Goal: Transaction & Acquisition: Download file/media

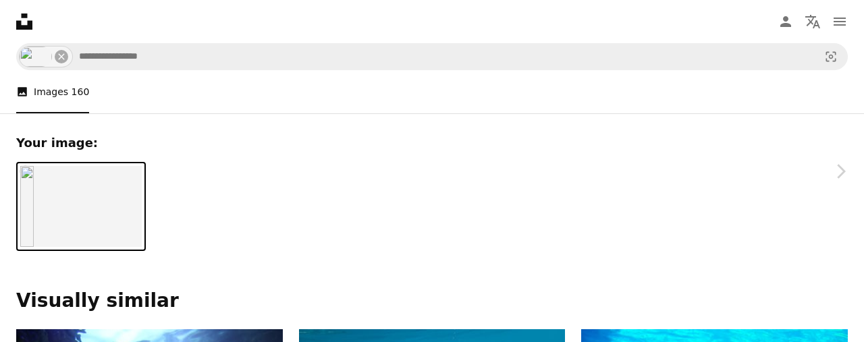
scroll to position [6148, 0]
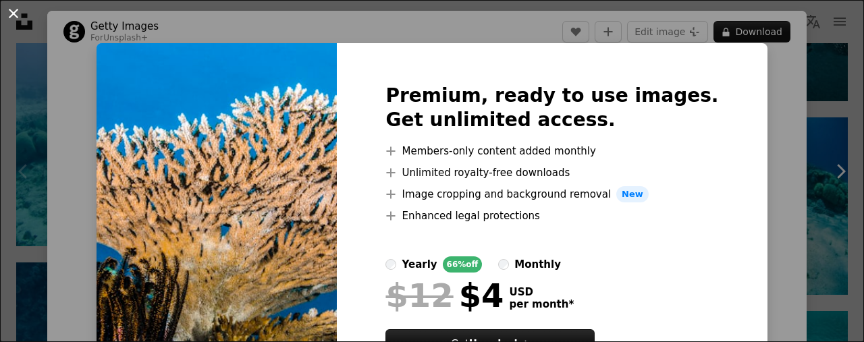
click at [19, 16] on button "An X shape" at bounding box center [13, 13] width 16 height 16
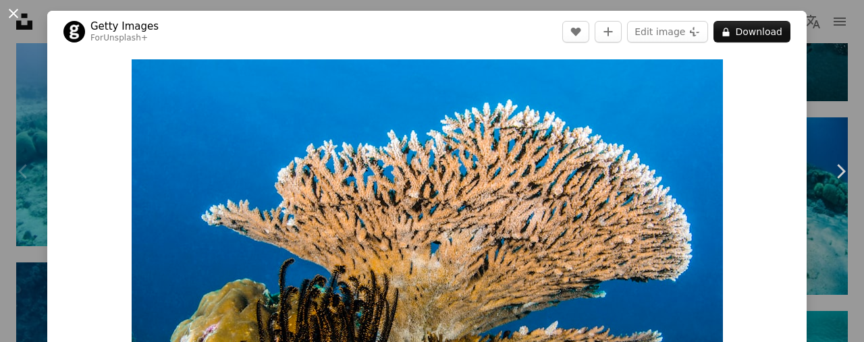
click at [19, 19] on button "An X shape" at bounding box center [13, 13] width 16 height 16
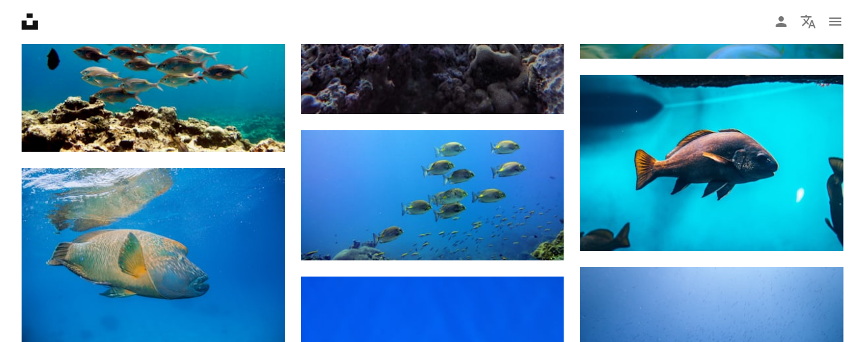
scroll to position [2393, 0]
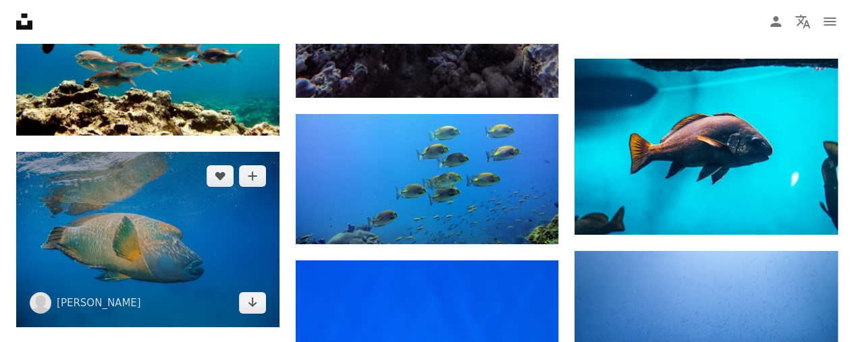
click at [241, 234] on img at bounding box center [147, 239] width 263 height 175
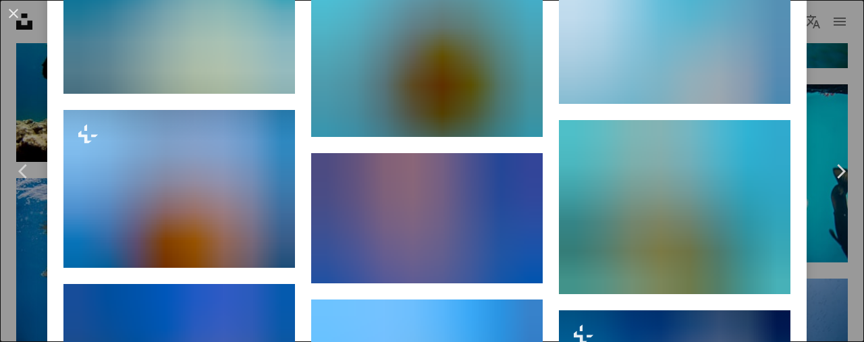
scroll to position [1788, 0]
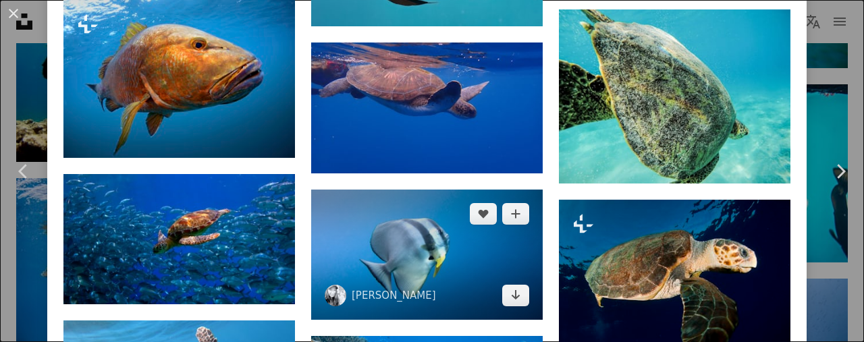
click at [433, 249] on img at bounding box center [426, 255] width 231 height 130
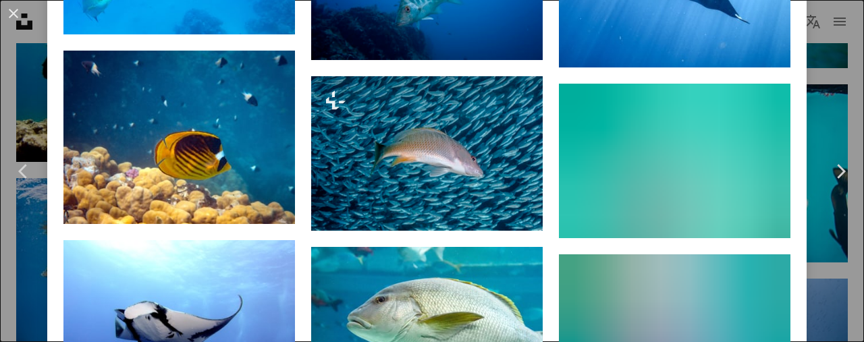
scroll to position [3181, 0]
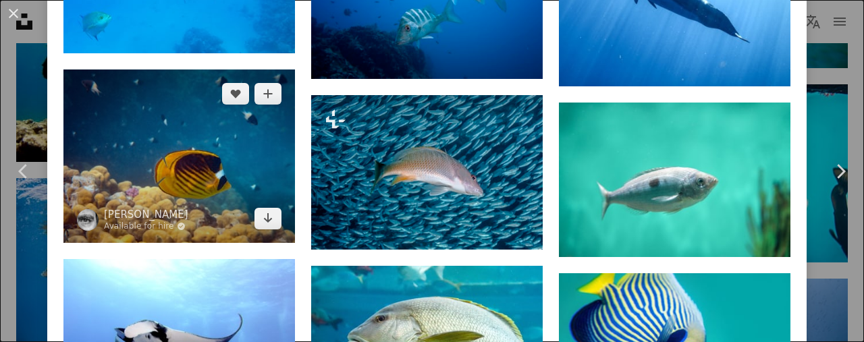
click at [220, 164] on img at bounding box center [178, 155] width 231 height 173
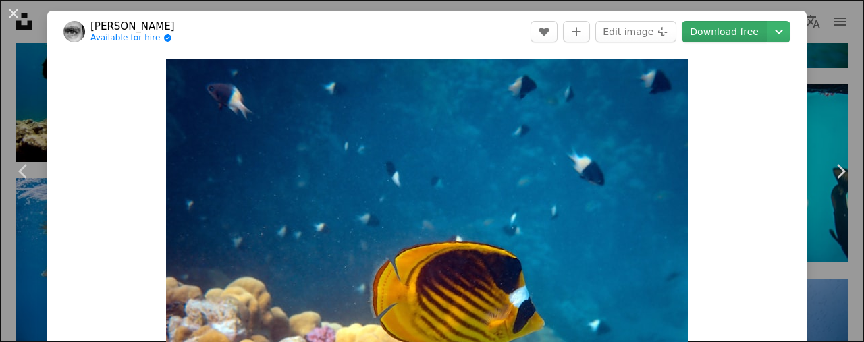
click at [708, 30] on link "Download free" at bounding box center [724, 32] width 85 height 22
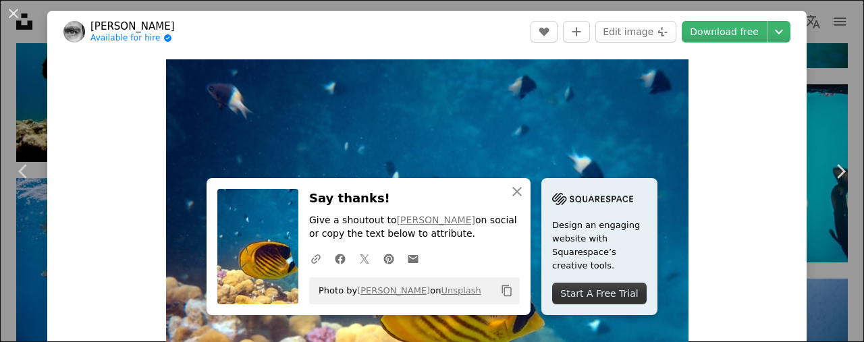
click at [18, 13] on button "An X shape" at bounding box center [13, 13] width 16 height 16
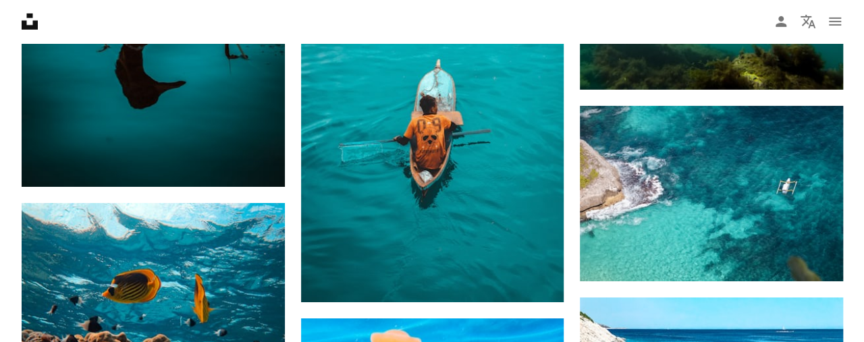
scroll to position [4868, 0]
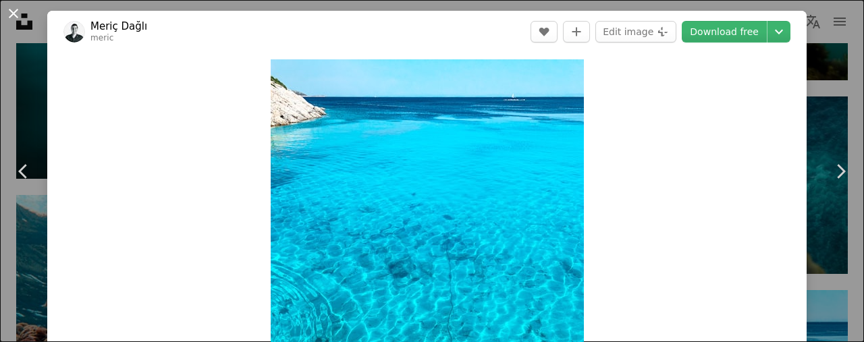
click at [12, 14] on button "An X shape" at bounding box center [13, 13] width 16 height 16
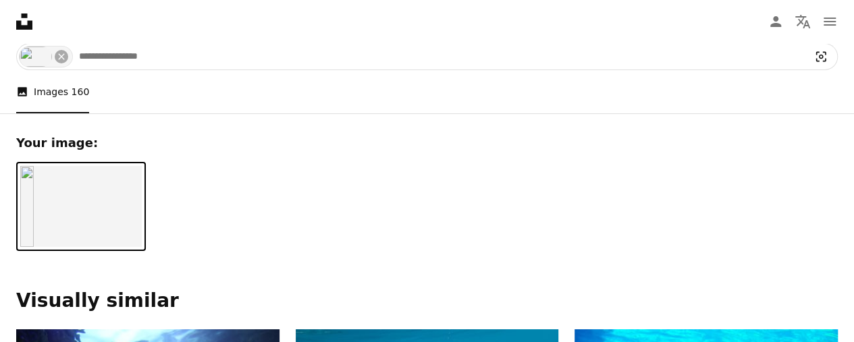
click at [821, 56] on icon "Visual search" at bounding box center [821, 57] width 10 height 10
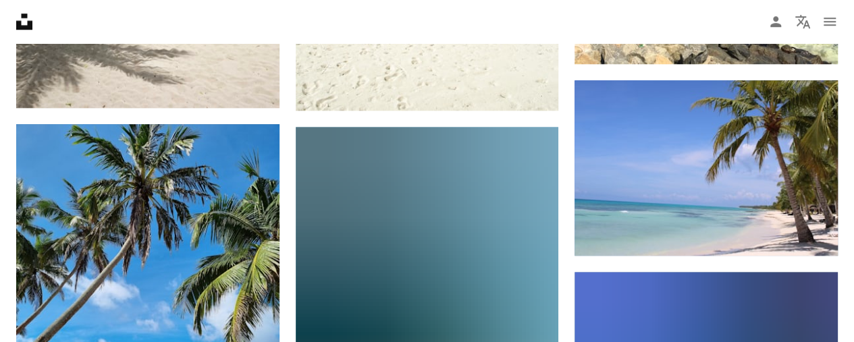
scroll to position [578, 0]
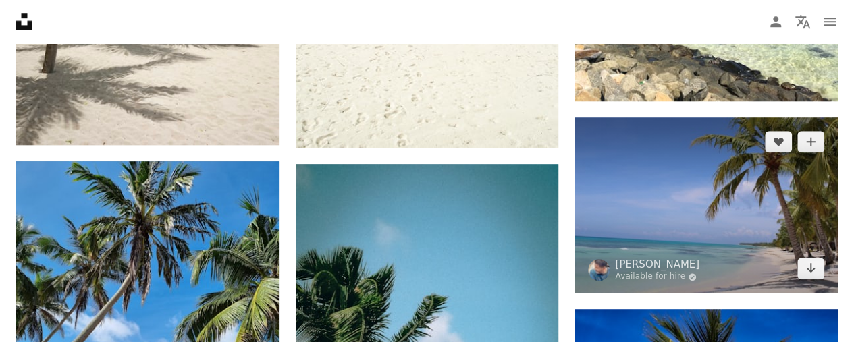
click at [748, 194] on img at bounding box center [705, 204] width 263 height 175
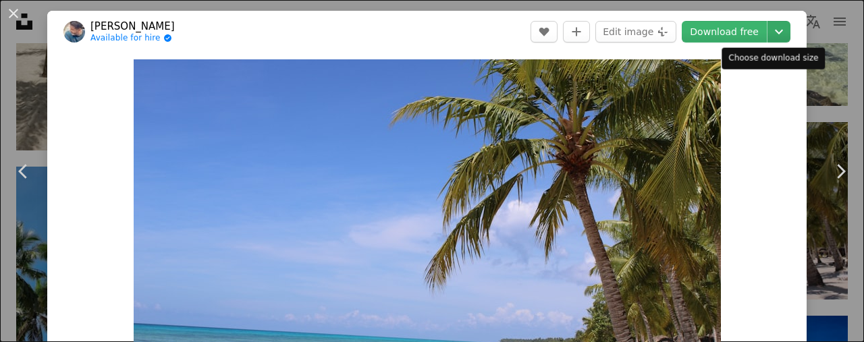
click at [768, 32] on icon "Chevron down" at bounding box center [779, 32] width 22 height 16
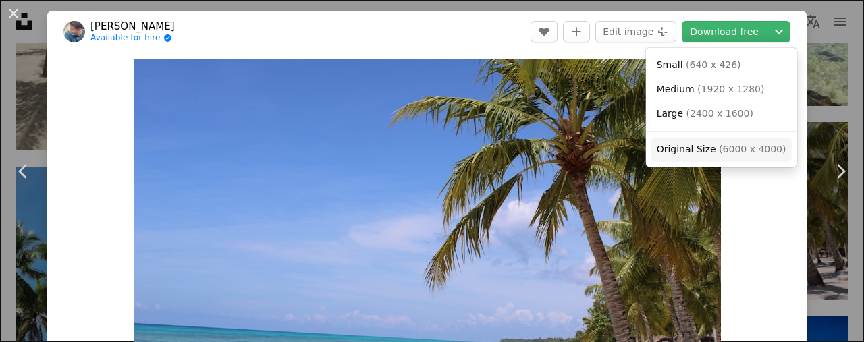
click at [723, 145] on span "( 6000 x 4000 )" at bounding box center [752, 149] width 67 height 11
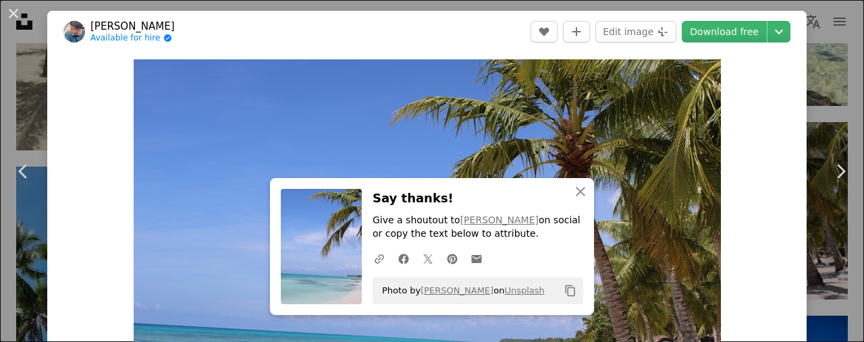
click at [11, 7] on button "An X shape" at bounding box center [13, 13] width 16 height 16
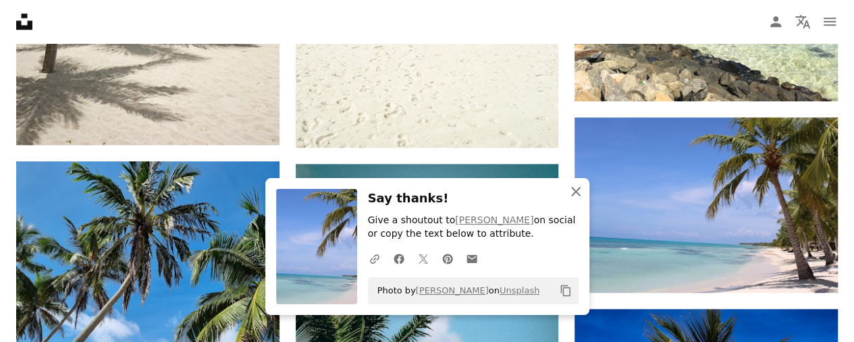
click at [576, 191] on icon "button" at bounding box center [575, 191] width 9 height 9
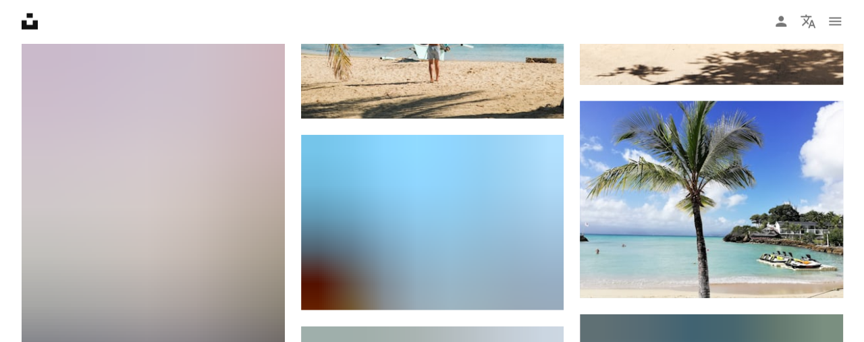
scroll to position [4169, 0]
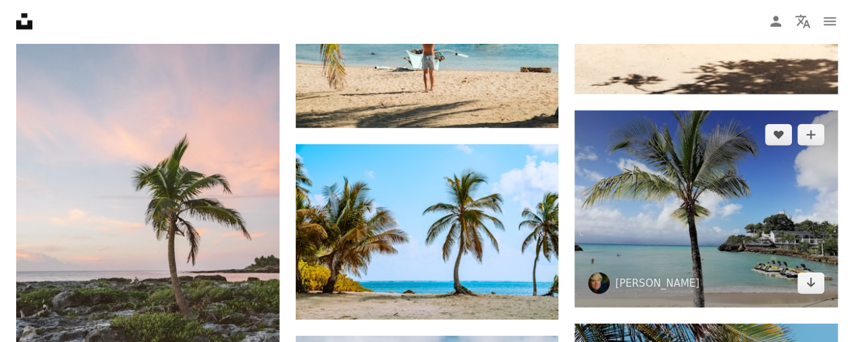
click at [785, 254] on img at bounding box center [705, 209] width 263 height 197
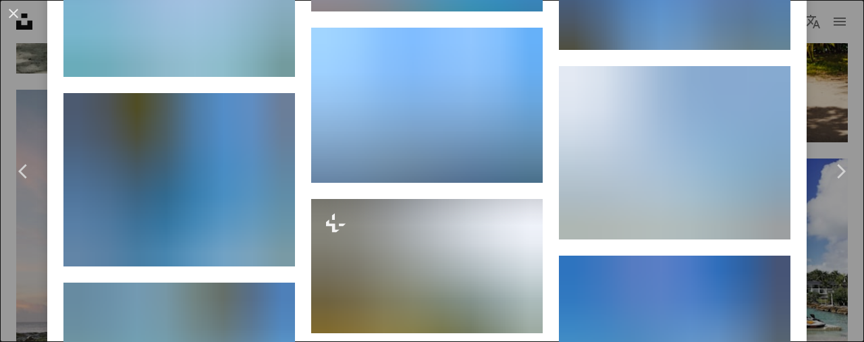
scroll to position [1426, 0]
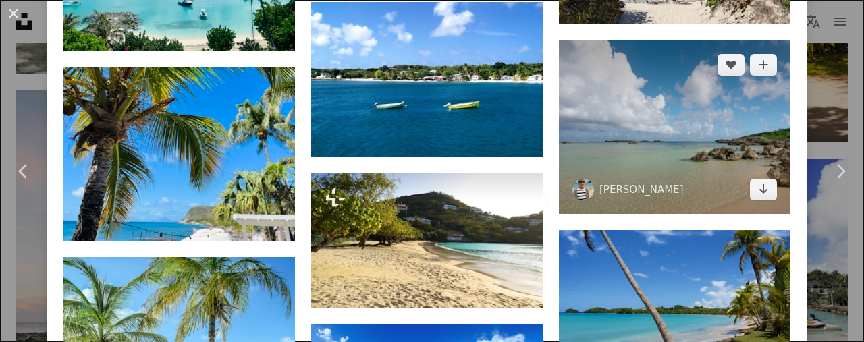
click at [691, 147] on img at bounding box center [674, 126] width 231 height 173
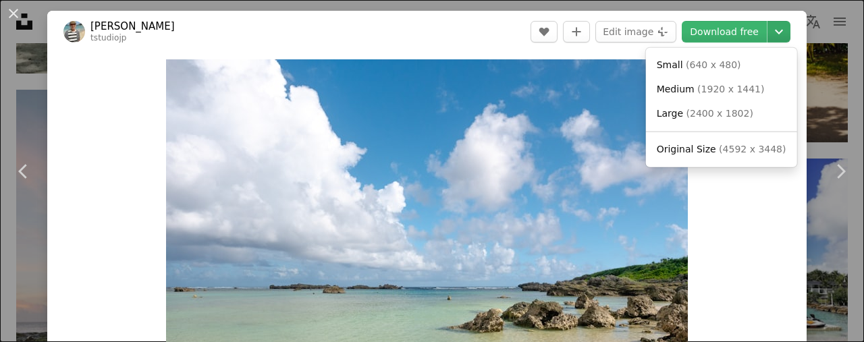
click at [769, 33] on icon "Chevron down" at bounding box center [779, 32] width 22 height 16
click at [714, 156] on span "Original Size ( 4592 x 3448 )" at bounding box center [722, 149] width 130 height 13
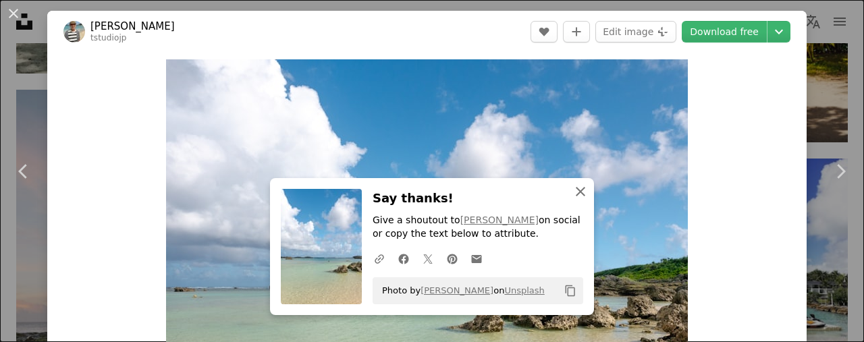
click at [578, 194] on icon "button" at bounding box center [580, 191] width 9 height 9
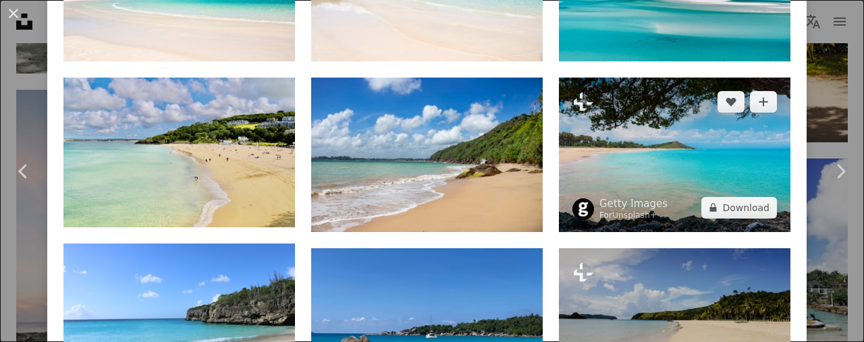
scroll to position [1016, 0]
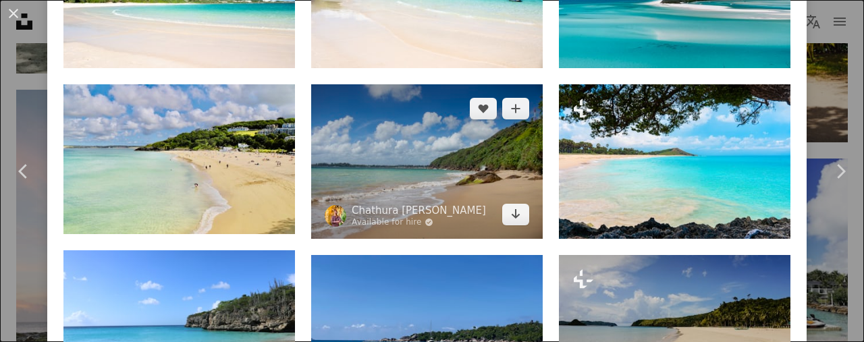
click at [474, 133] on img at bounding box center [426, 161] width 231 height 155
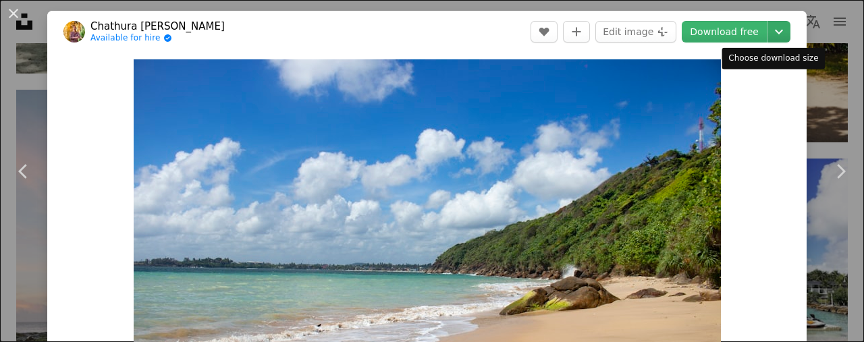
click at [776, 29] on icon "Chevron down" at bounding box center [779, 32] width 22 height 16
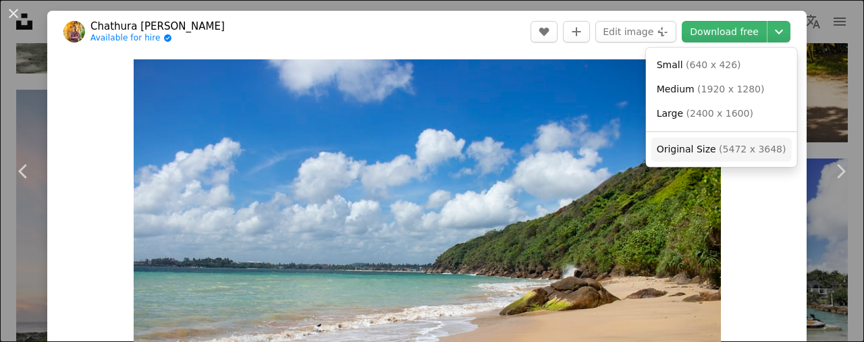
click at [719, 146] on span "( 5472 x 3648 )" at bounding box center [752, 149] width 67 height 11
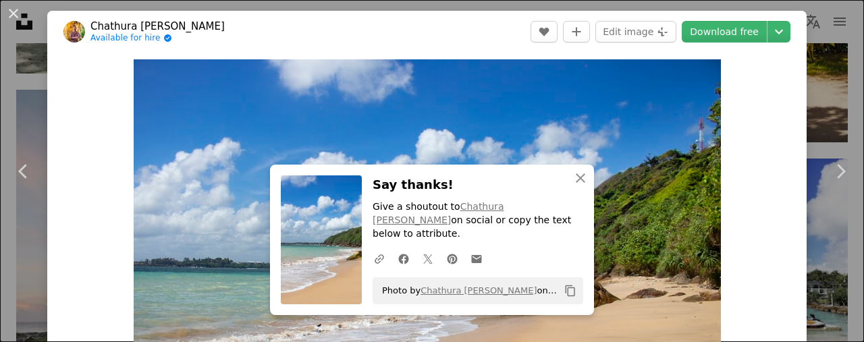
click at [13, 16] on button "An X shape" at bounding box center [13, 13] width 16 height 16
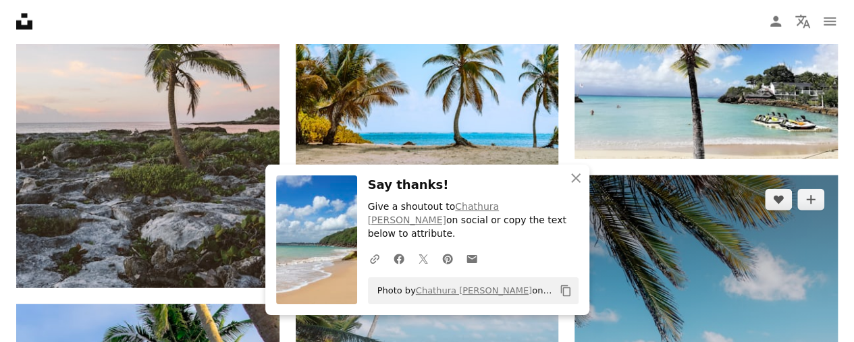
scroll to position [4336, 0]
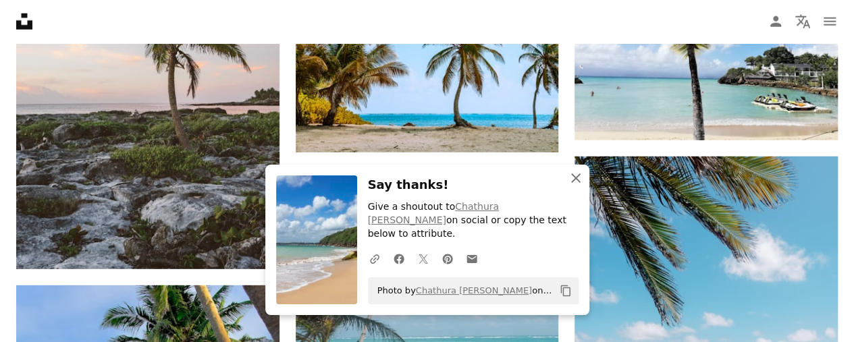
click at [578, 179] on icon "An X shape" at bounding box center [575, 178] width 16 height 16
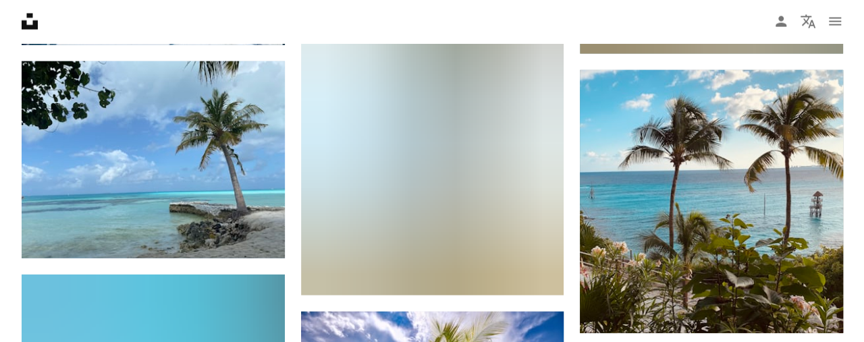
scroll to position [6684, 0]
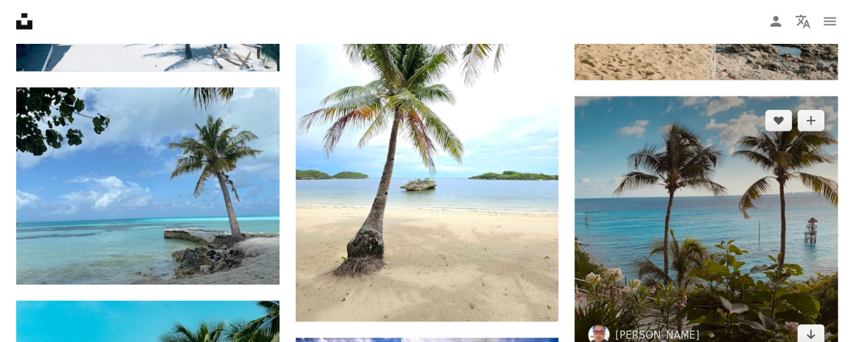
click at [747, 308] on img at bounding box center [705, 227] width 263 height 263
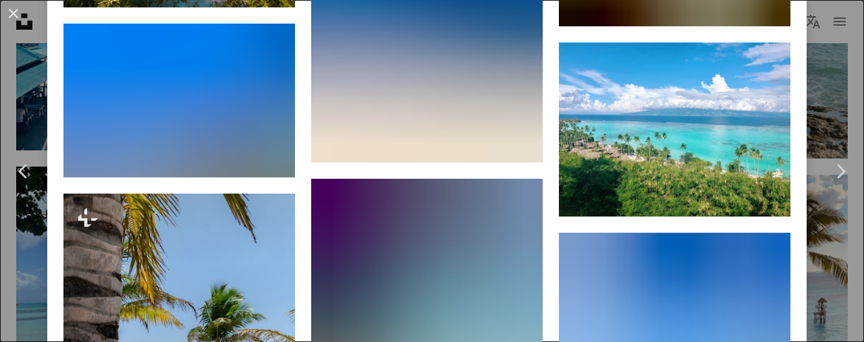
scroll to position [2916, 0]
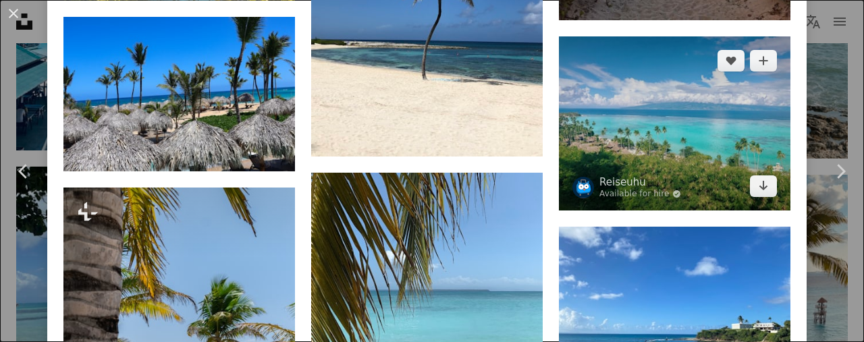
click at [704, 68] on img at bounding box center [674, 122] width 231 height 173
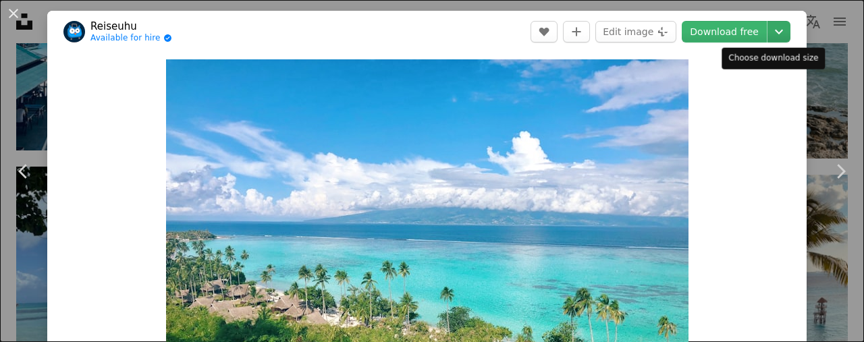
click at [775, 38] on icon "Chevron down" at bounding box center [779, 32] width 22 height 16
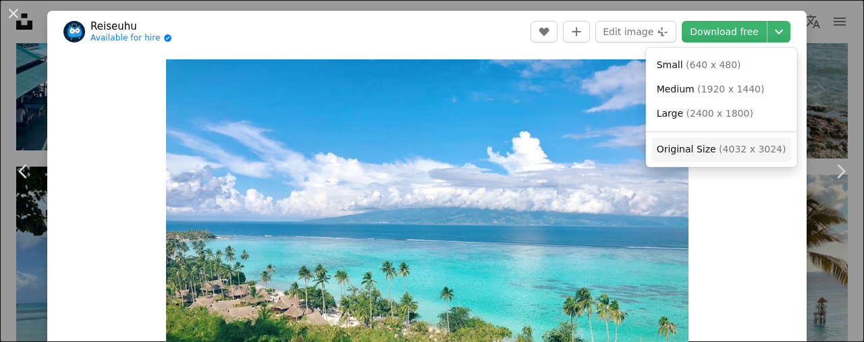
click at [719, 152] on span "( 4032 x 3024 )" at bounding box center [752, 149] width 67 height 11
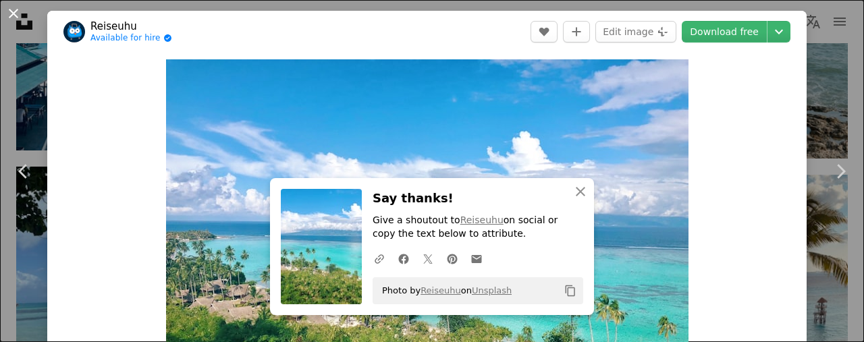
click at [11, 14] on button "An X shape" at bounding box center [13, 13] width 16 height 16
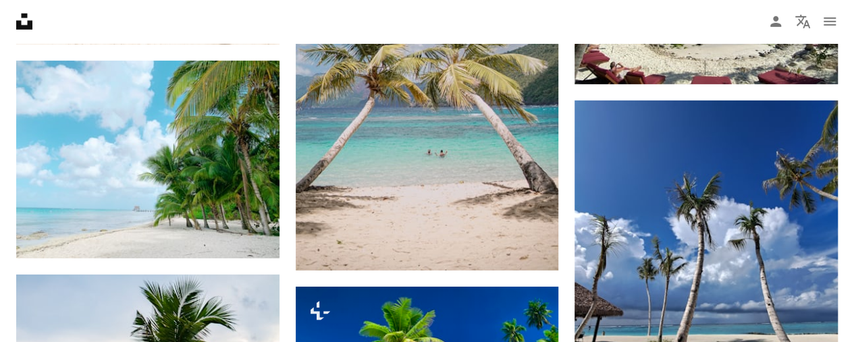
scroll to position [9795, 0]
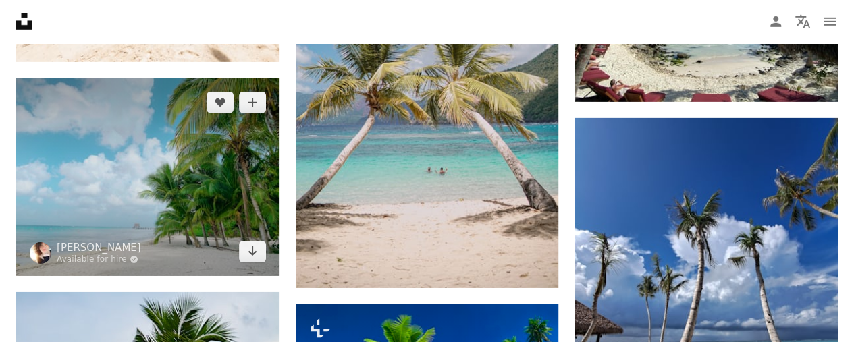
click at [165, 208] on img at bounding box center [147, 176] width 263 height 197
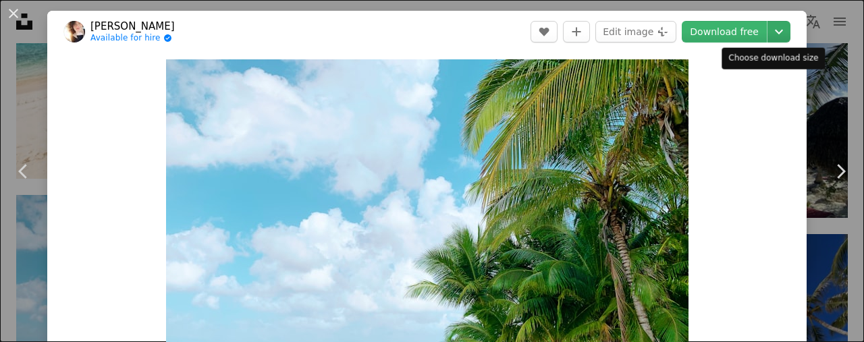
click at [776, 35] on icon "Chevron down" at bounding box center [779, 32] width 22 height 16
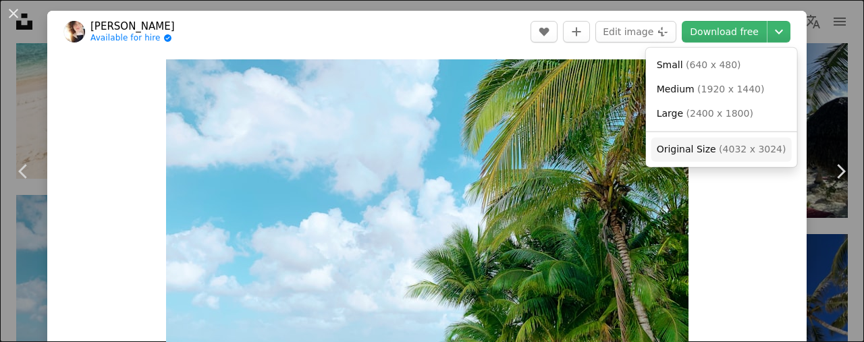
click at [719, 145] on span "( 4032 x 3024 )" at bounding box center [752, 149] width 67 height 11
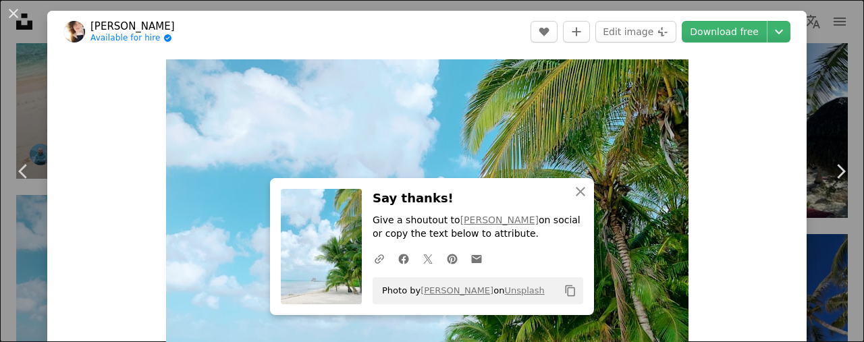
drag, startPoint x: 10, startPoint y: 9, endPoint x: 93, endPoint y: 55, distance: 95.2
click at [11, 9] on button "An X shape" at bounding box center [13, 13] width 16 height 16
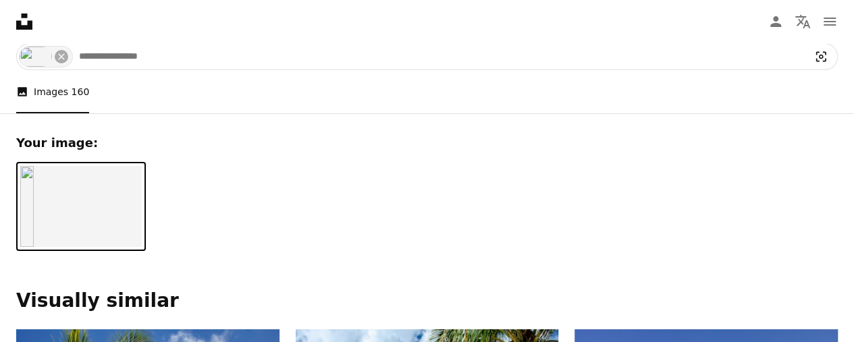
click at [823, 55] on icon "Visual search" at bounding box center [820, 56] width 32 height 13
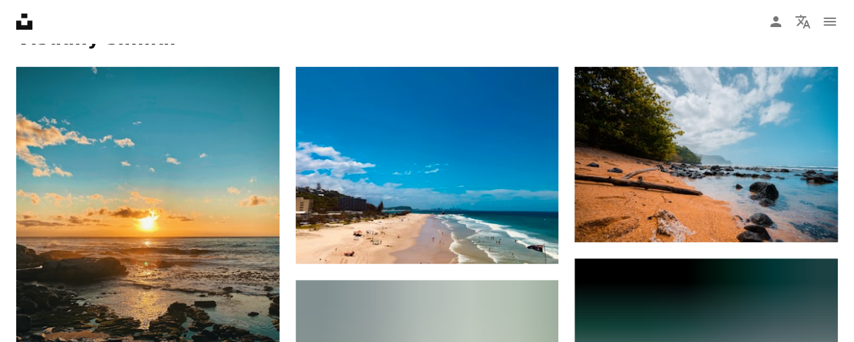
scroll to position [277, 0]
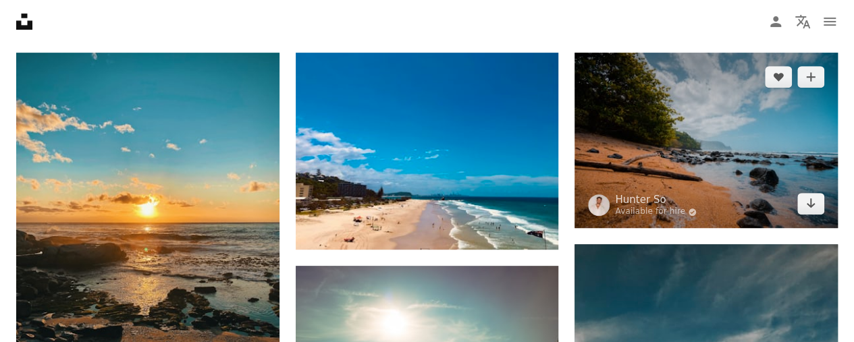
click at [698, 133] on img at bounding box center [705, 140] width 263 height 175
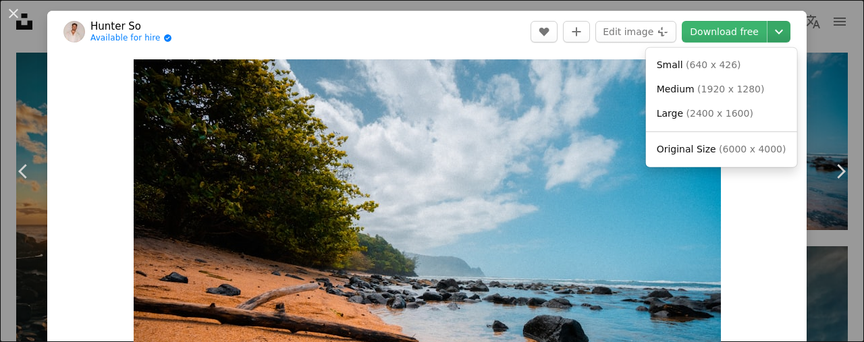
click at [769, 34] on icon "Chevron down" at bounding box center [779, 32] width 22 height 16
click at [704, 153] on span "Original Size" at bounding box center [686, 149] width 59 height 11
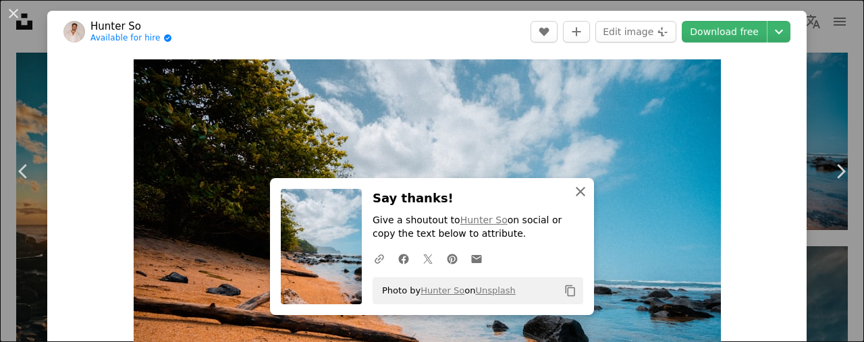
click at [576, 194] on icon "button" at bounding box center [580, 191] width 9 height 9
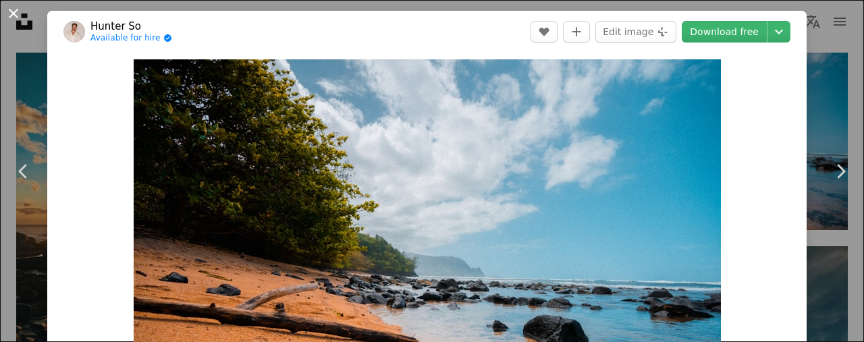
click at [7, 16] on button "An X shape" at bounding box center [13, 13] width 16 height 16
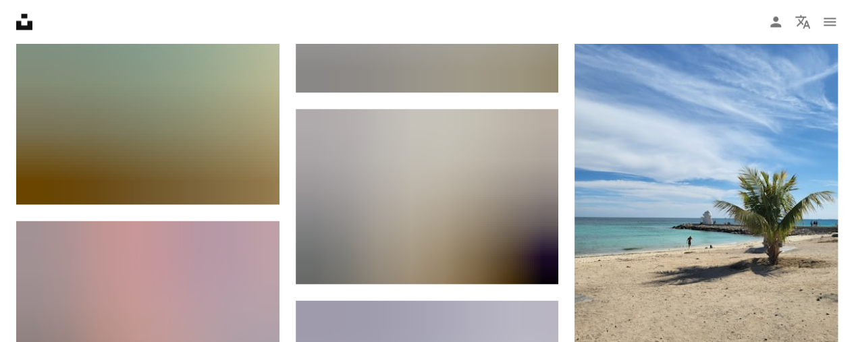
scroll to position [1128, 0]
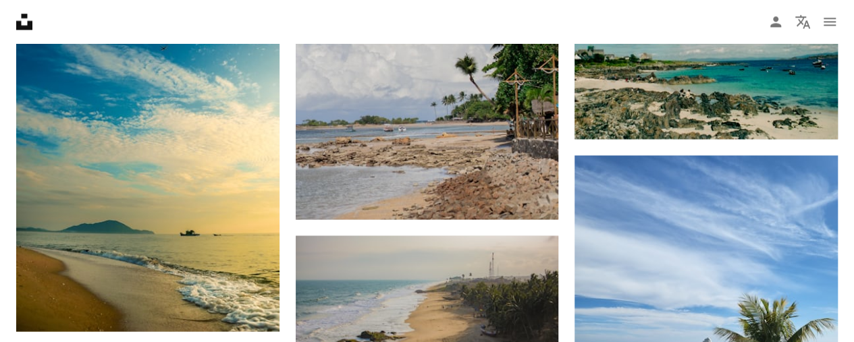
click at [480, 13] on nav "Unsplash logo Unsplash Home A photo Pen Tool A compass A stack of folders Downl…" at bounding box center [427, 21] width 854 height 43
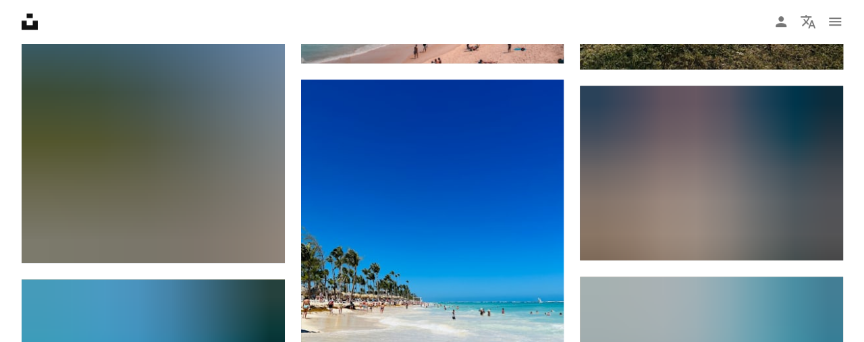
scroll to position [5590, 0]
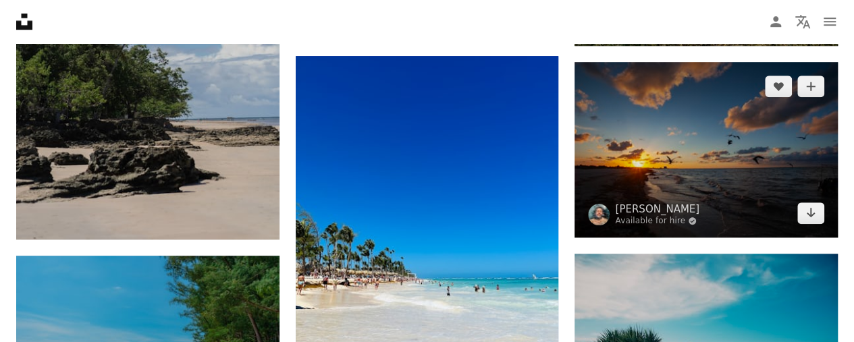
click at [754, 173] on img at bounding box center [705, 149] width 263 height 175
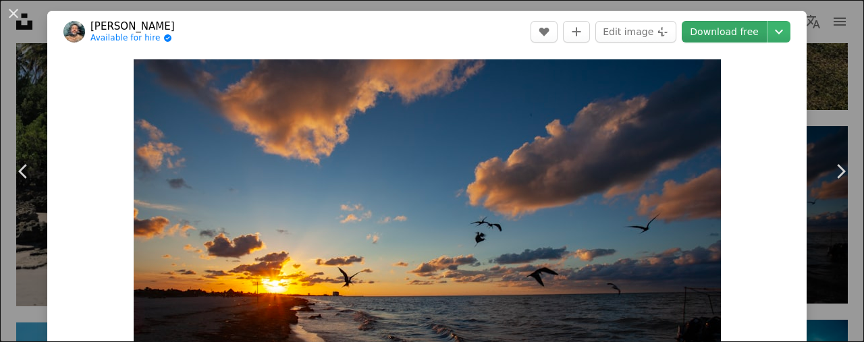
click at [731, 26] on link "Download free" at bounding box center [724, 32] width 85 height 22
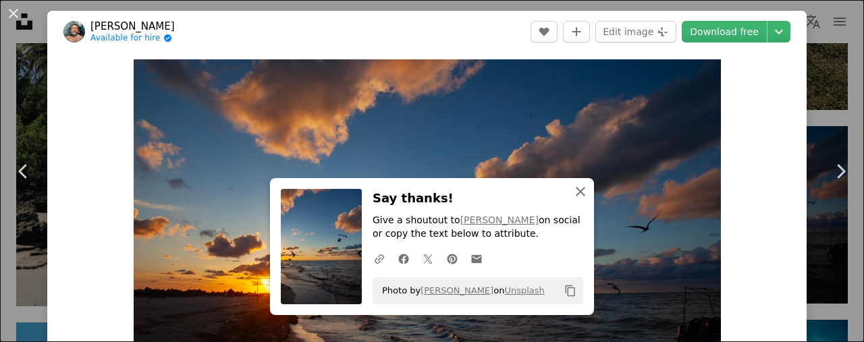
click at [582, 193] on icon "An X shape" at bounding box center [580, 192] width 16 height 16
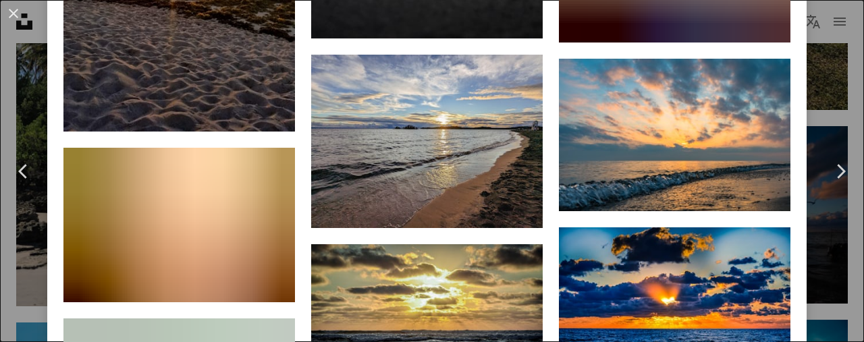
scroll to position [3945, 0]
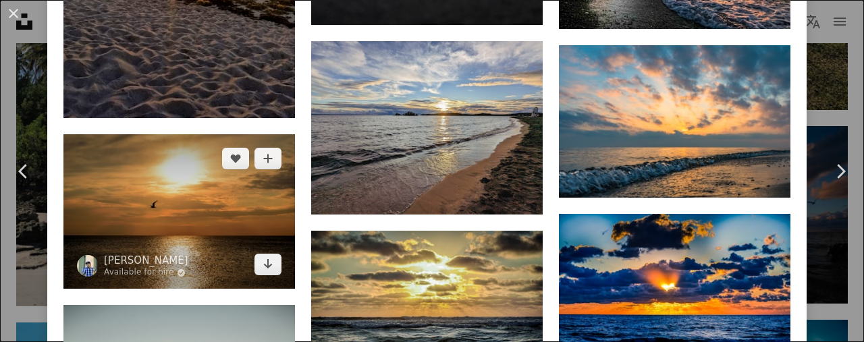
click at [211, 149] on img at bounding box center [178, 211] width 231 height 155
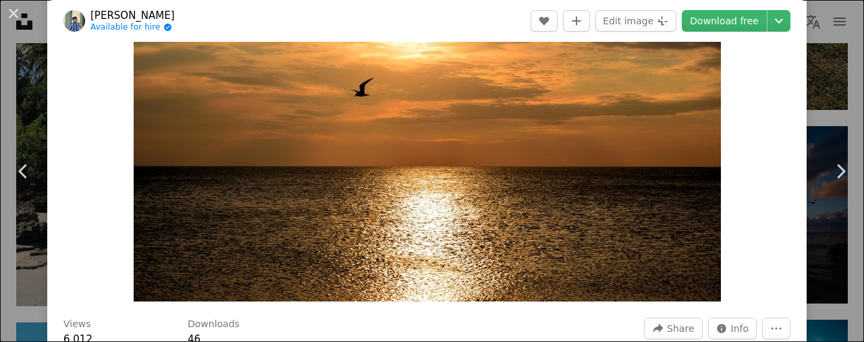
scroll to position [28, 0]
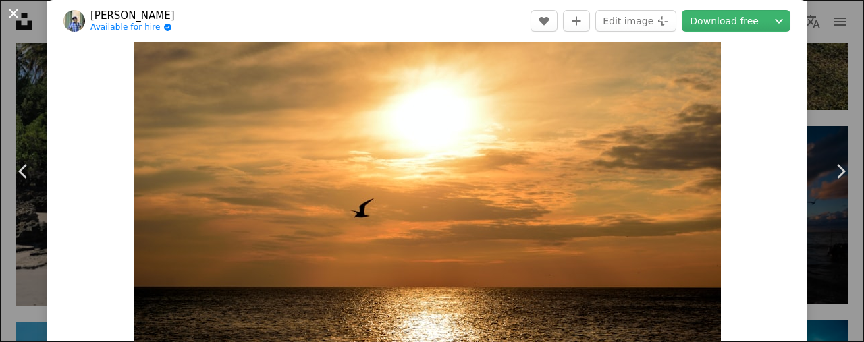
click at [11, 10] on button "An X shape" at bounding box center [13, 13] width 16 height 16
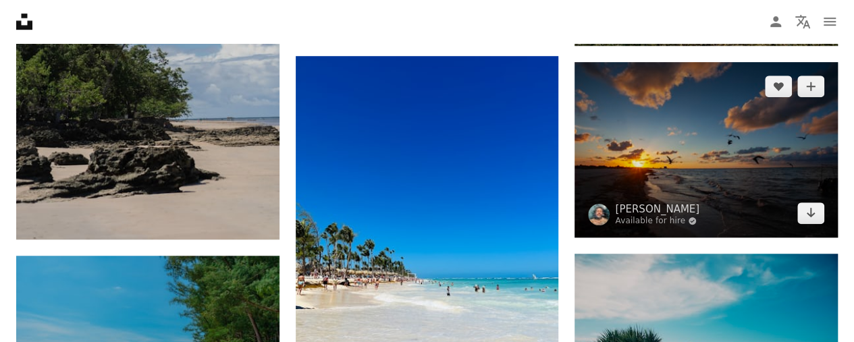
click at [740, 134] on img at bounding box center [705, 149] width 263 height 175
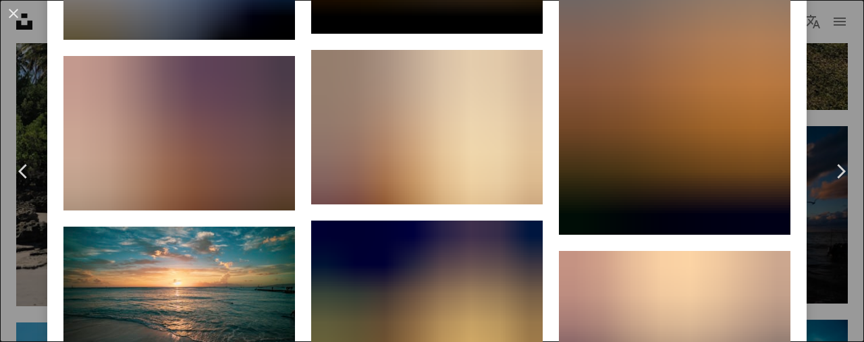
scroll to position [7398, 0]
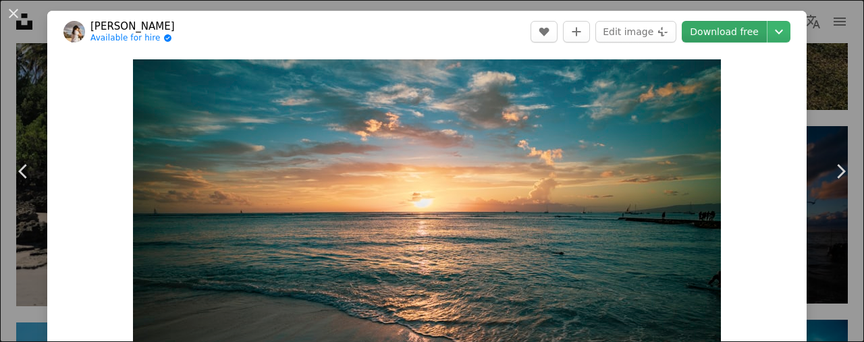
click at [746, 28] on link "Download free" at bounding box center [724, 32] width 85 height 22
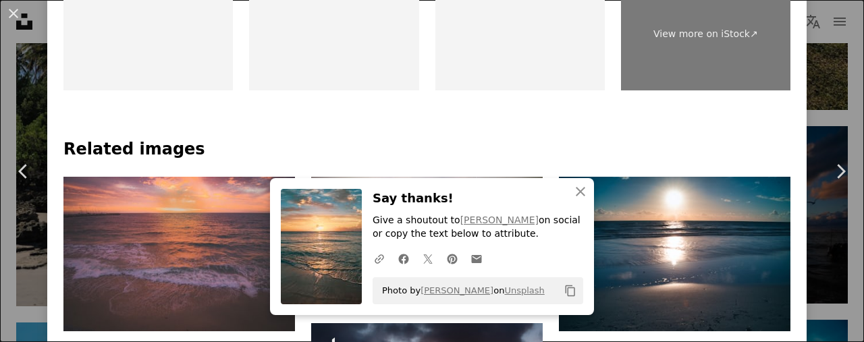
scroll to position [738, 0]
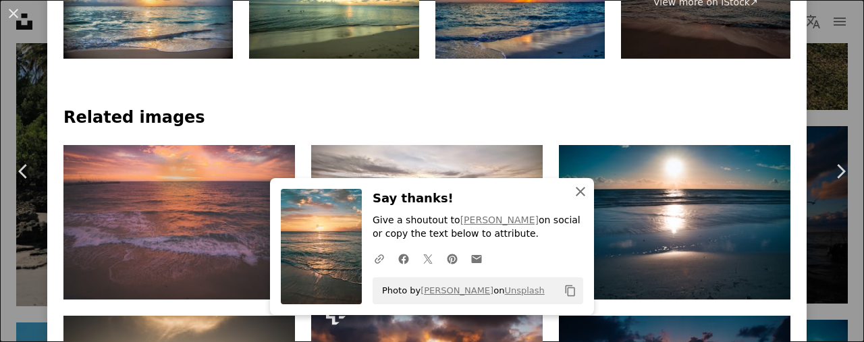
click at [581, 196] on icon "An X shape" at bounding box center [580, 192] width 16 height 16
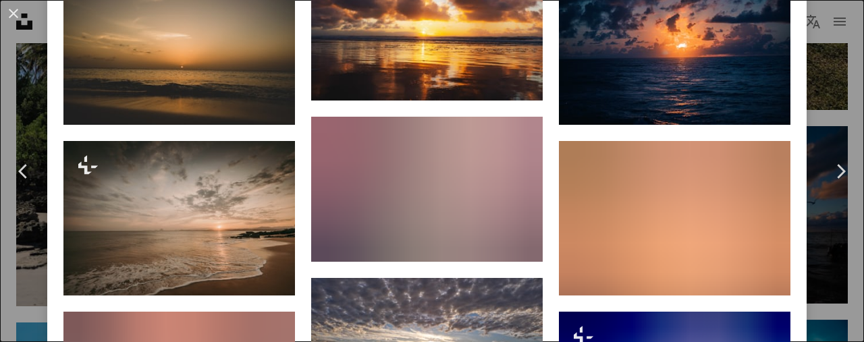
scroll to position [1193, 0]
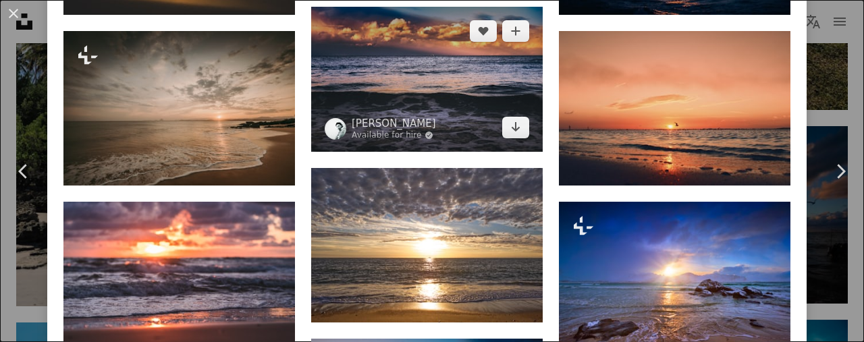
click at [442, 70] on img at bounding box center [426, 79] width 231 height 144
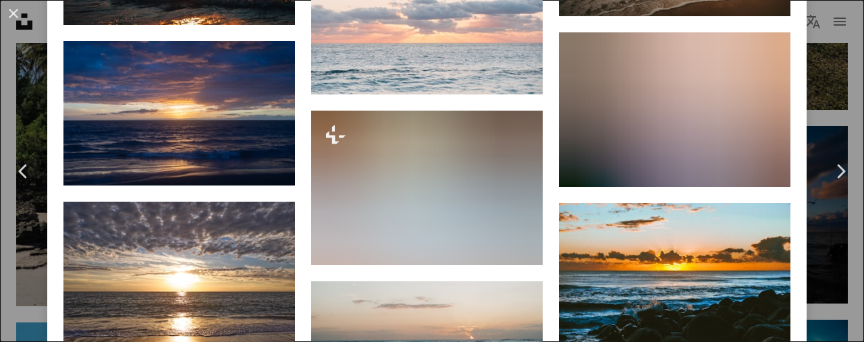
scroll to position [3647, 0]
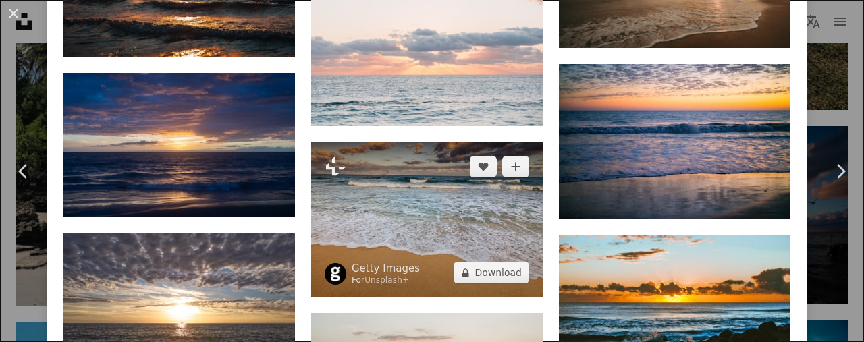
click at [456, 194] on img at bounding box center [426, 219] width 231 height 155
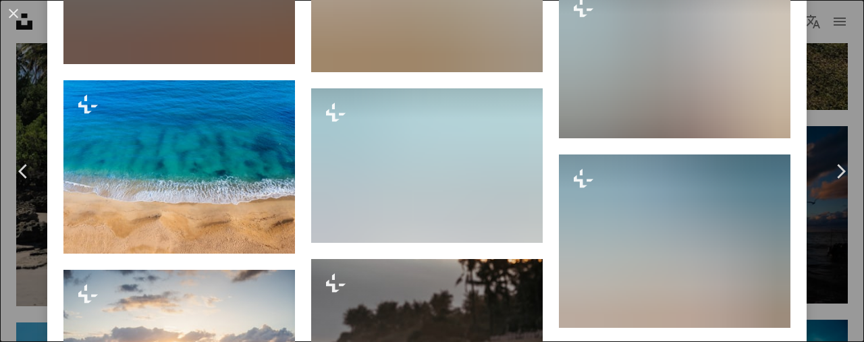
scroll to position [2734, 0]
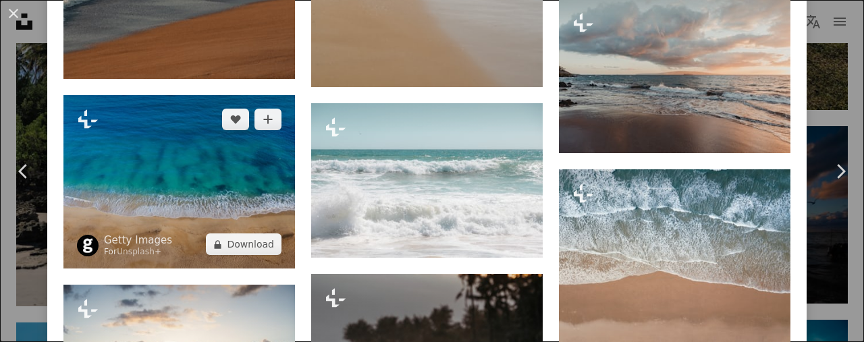
click at [237, 174] on img at bounding box center [178, 181] width 231 height 173
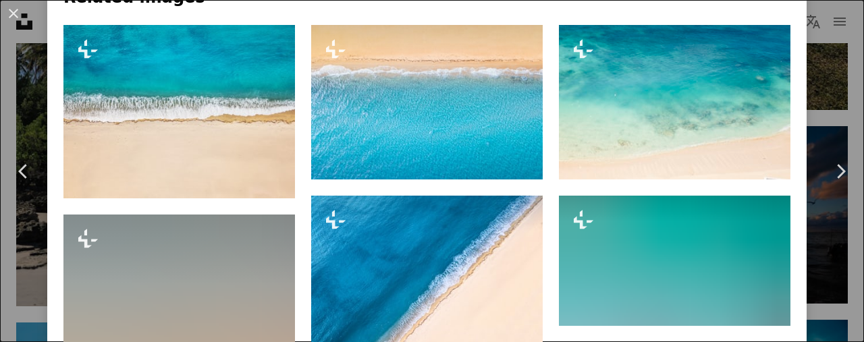
scroll to position [951, 0]
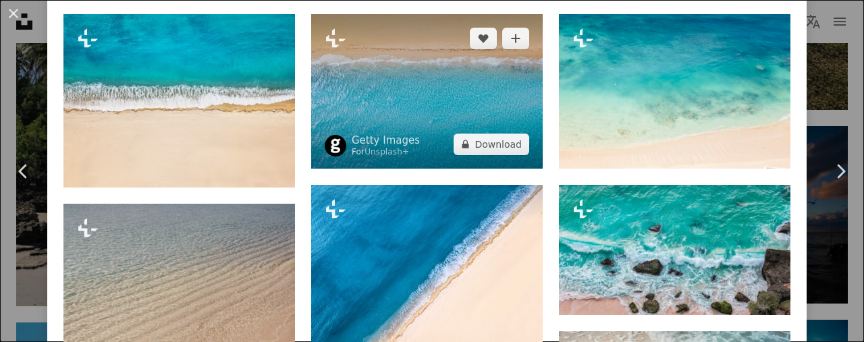
click at [422, 73] on img at bounding box center [426, 91] width 231 height 155
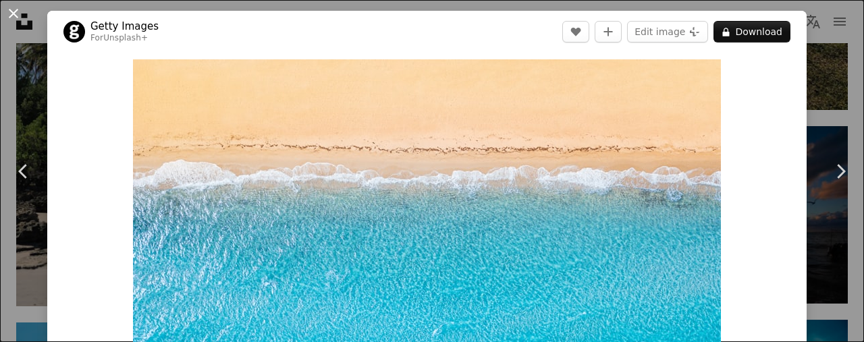
click at [22, 13] on button "An X shape" at bounding box center [13, 13] width 16 height 16
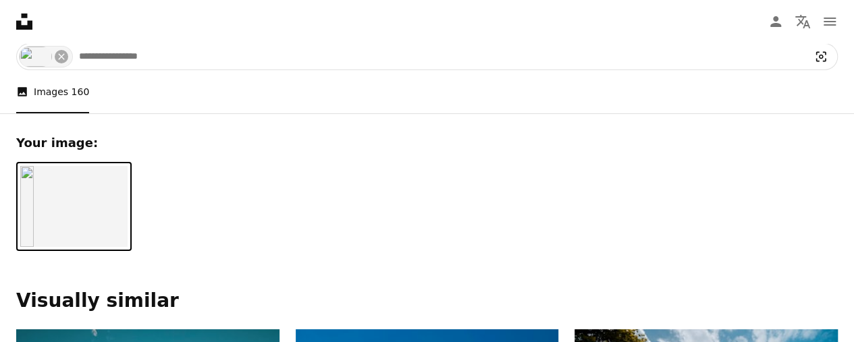
click at [819, 60] on icon "Visual search" at bounding box center [820, 56] width 32 height 13
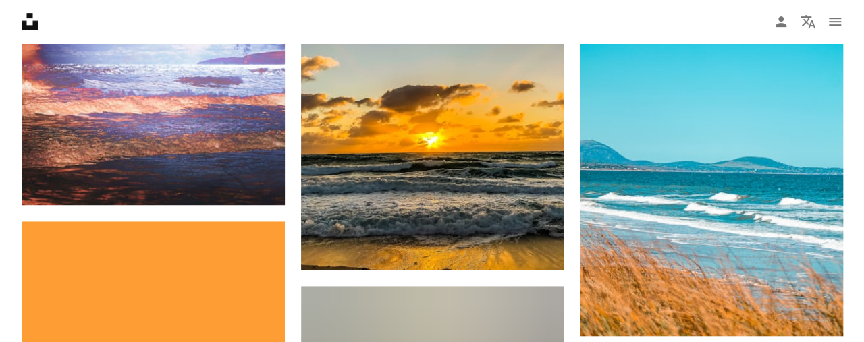
scroll to position [402, 0]
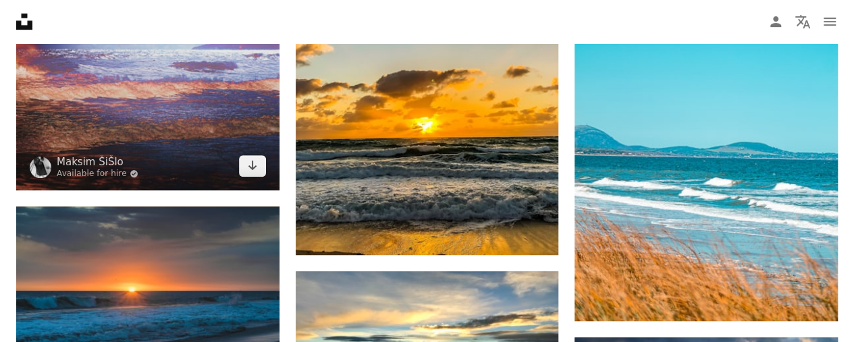
click at [175, 125] on img at bounding box center [147, 58] width 263 height 263
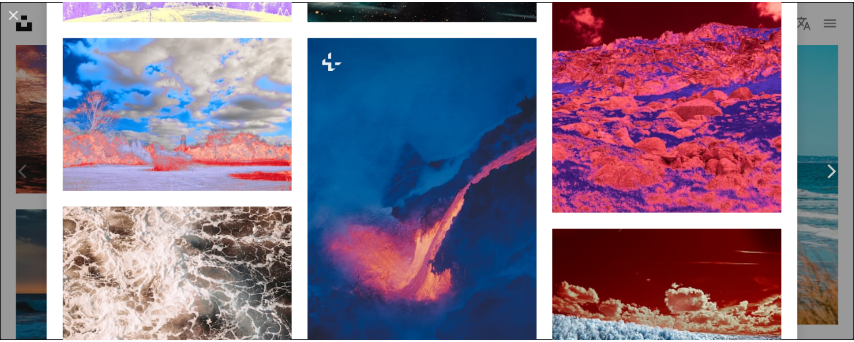
scroll to position [247, 0]
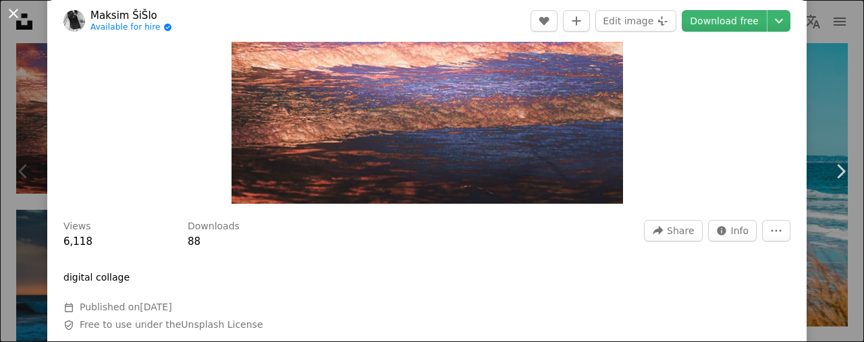
click at [19, 14] on button "An X shape" at bounding box center [13, 13] width 16 height 16
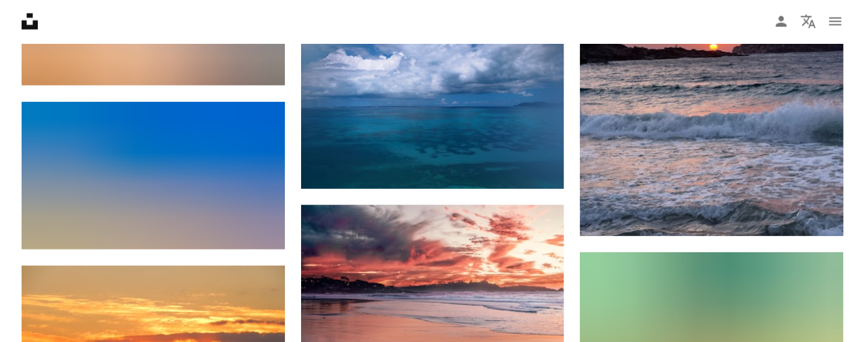
scroll to position [1596, 0]
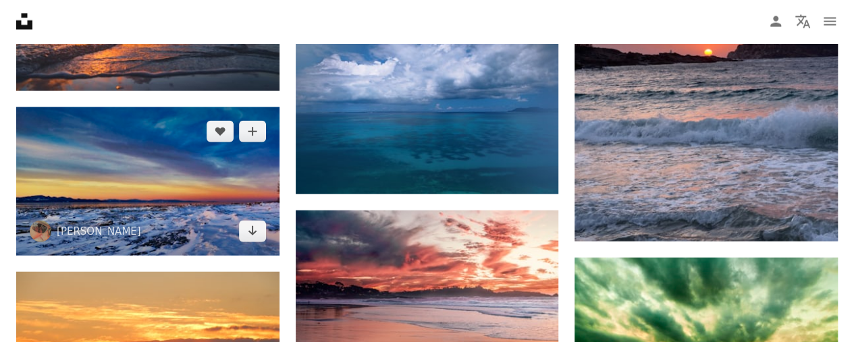
click at [118, 167] on img at bounding box center [147, 181] width 263 height 148
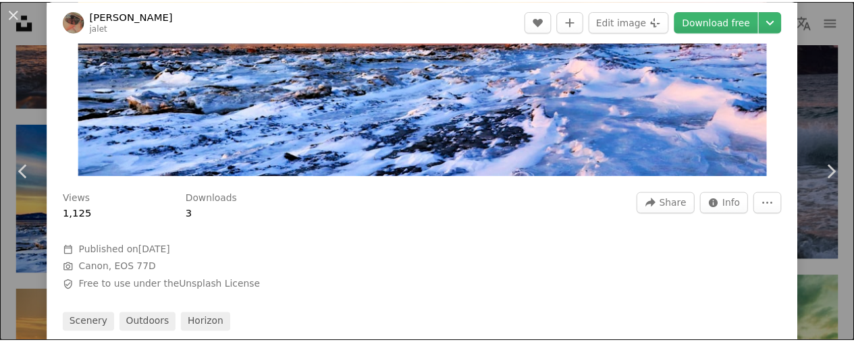
scroll to position [198, 0]
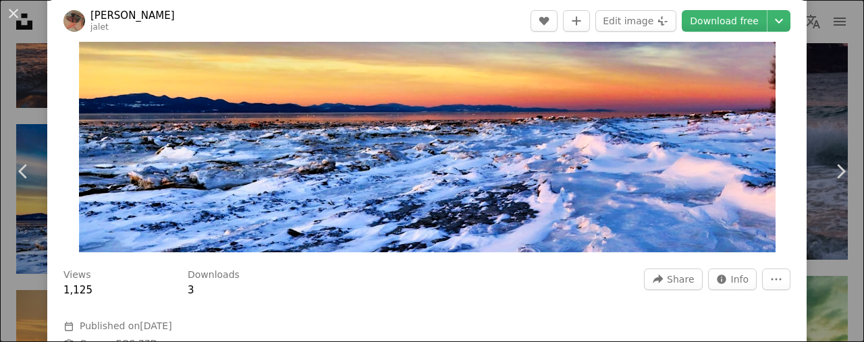
click at [16, 7] on button "An X shape" at bounding box center [13, 13] width 16 height 16
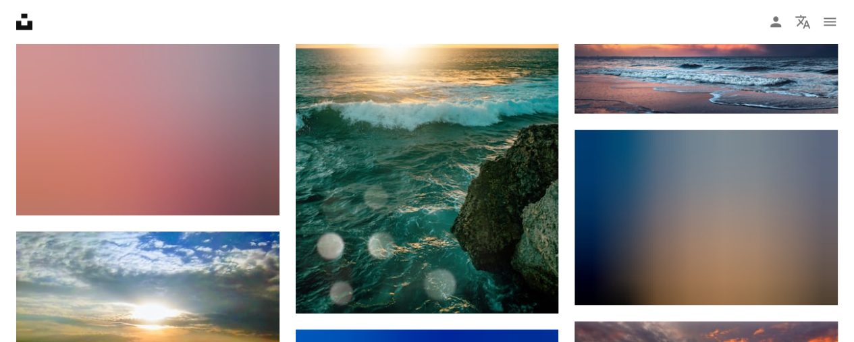
scroll to position [6235, 0]
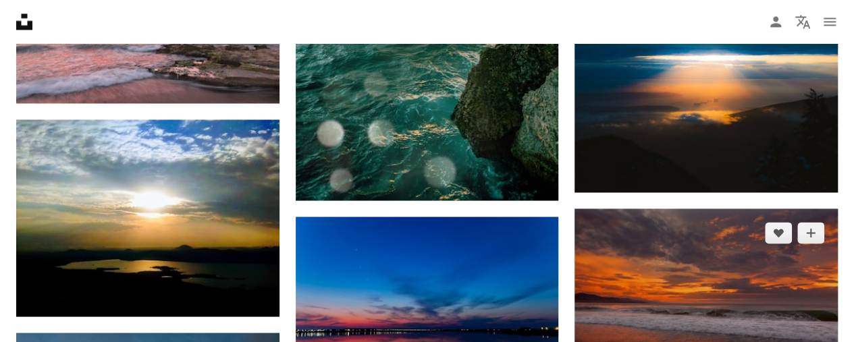
click at [686, 284] on img at bounding box center [705, 295] width 263 height 175
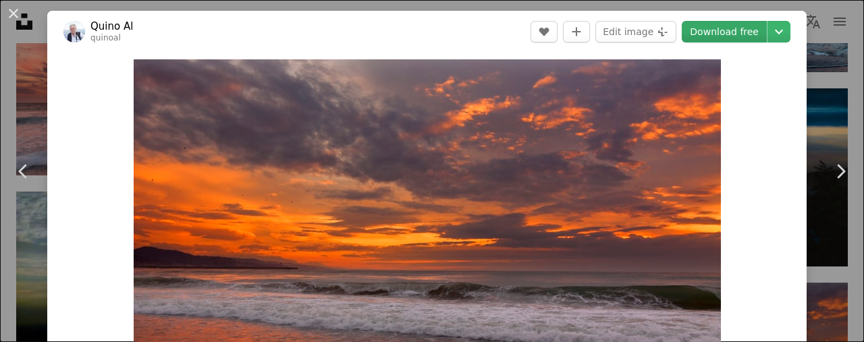
click at [715, 32] on link "Download free" at bounding box center [724, 32] width 85 height 22
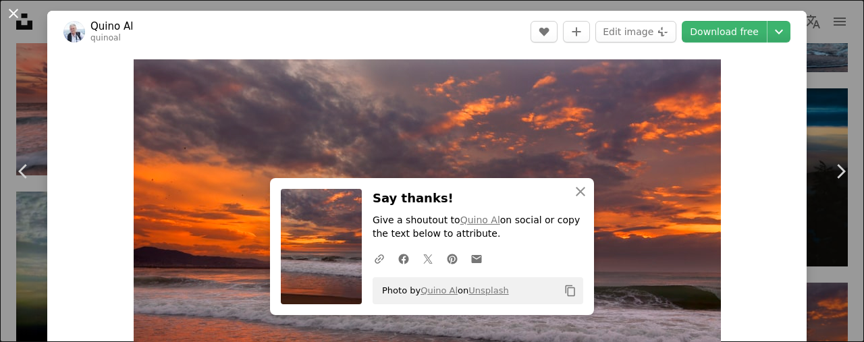
click at [16, 11] on button "An X shape" at bounding box center [13, 13] width 16 height 16
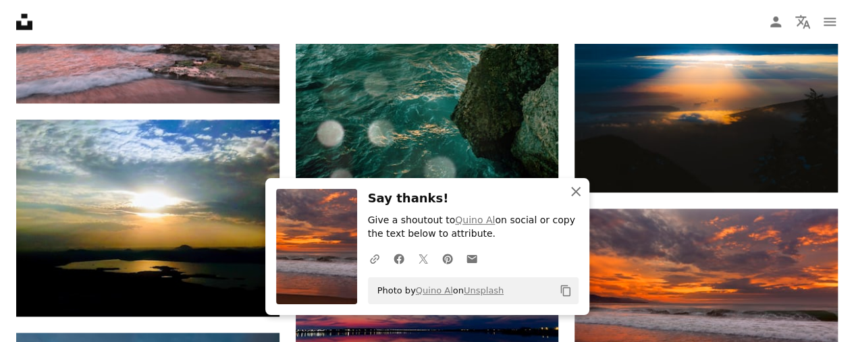
click at [576, 186] on icon "An X shape" at bounding box center [575, 192] width 16 height 16
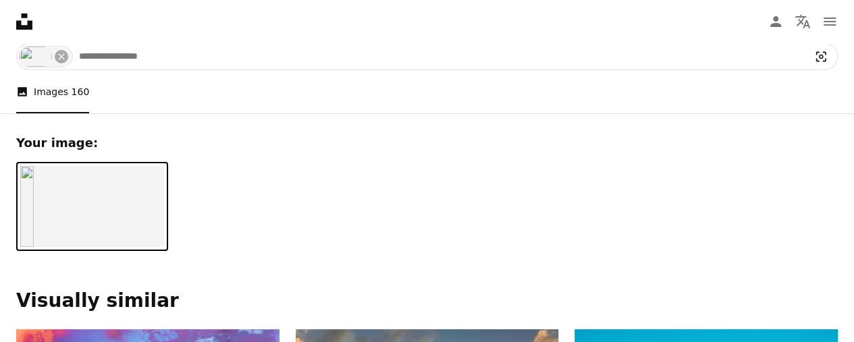
click at [819, 56] on icon "Visual search" at bounding box center [821, 57] width 10 height 10
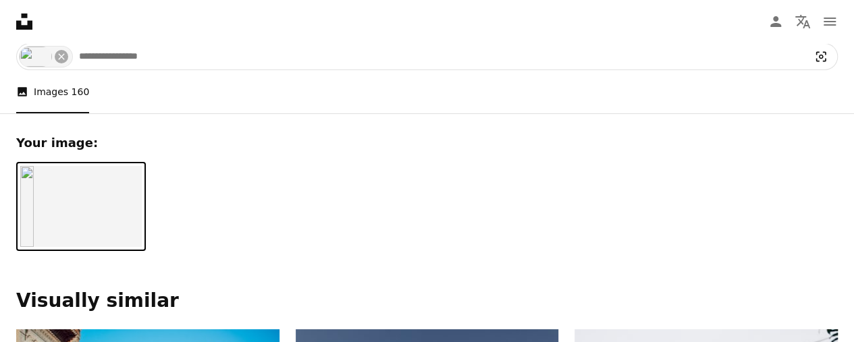
click at [818, 55] on icon "Visual search" at bounding box center [820, 56] width 32 height 13
click at [816, 50] on icon "Visual search" at bounding box center [820, 56] width 32 height 13
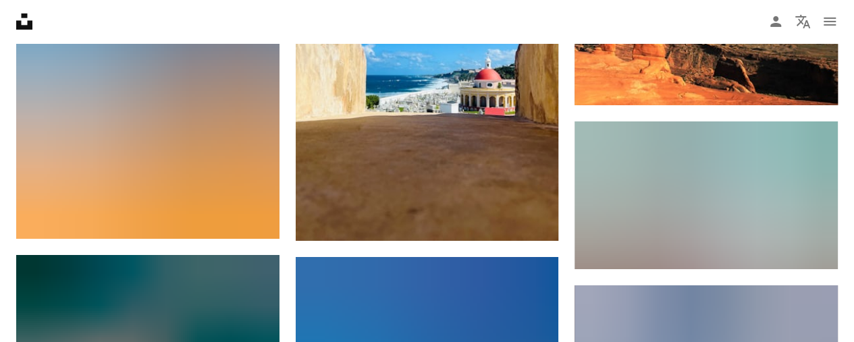
scroll to position [2674, 0]
